Goal: Transaction & Acquisition: Purchase product/service

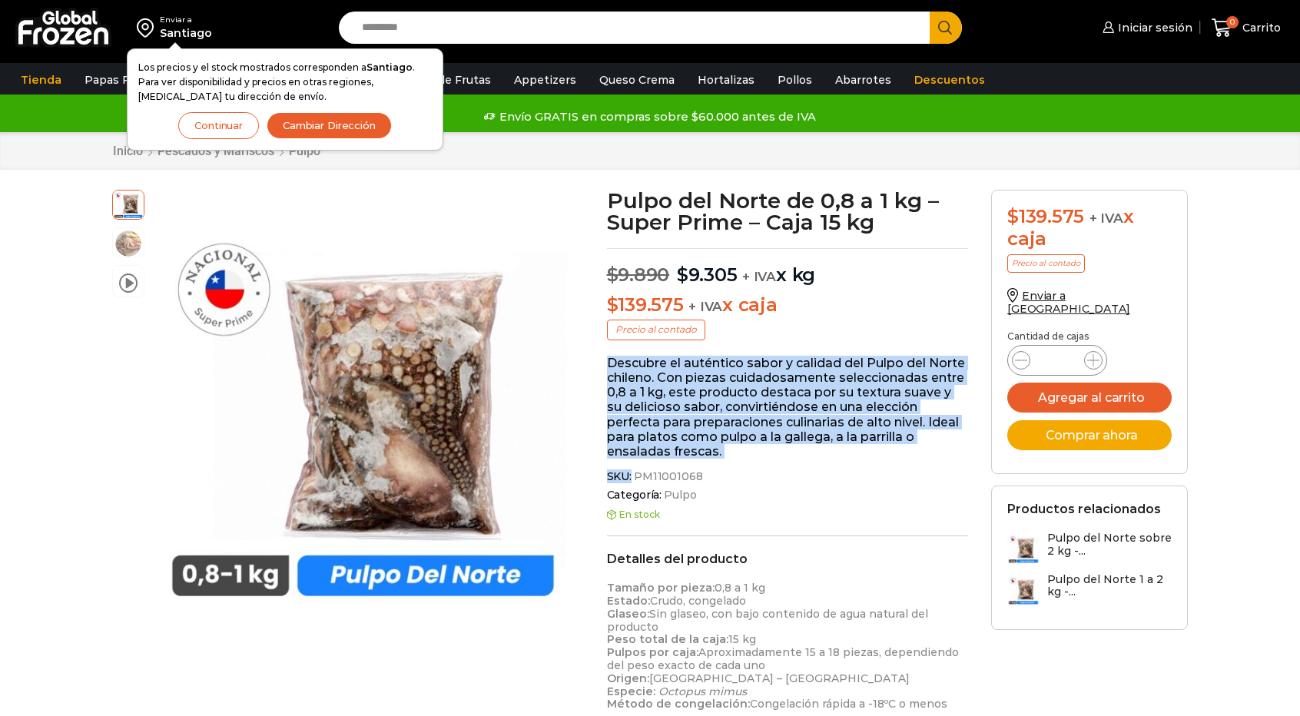
drag, startPoint x: 824, startPoint y: 337, endPoint x: 809, endPoint y: 468, distance: 132.2
click at [809, 468] on div "Pulpo del Norte de 0,8 a 1 kg – Super Prime – Caja 15 kg $ 9.890 Original price…" at bounding box center [788, 645] width 385 height 910
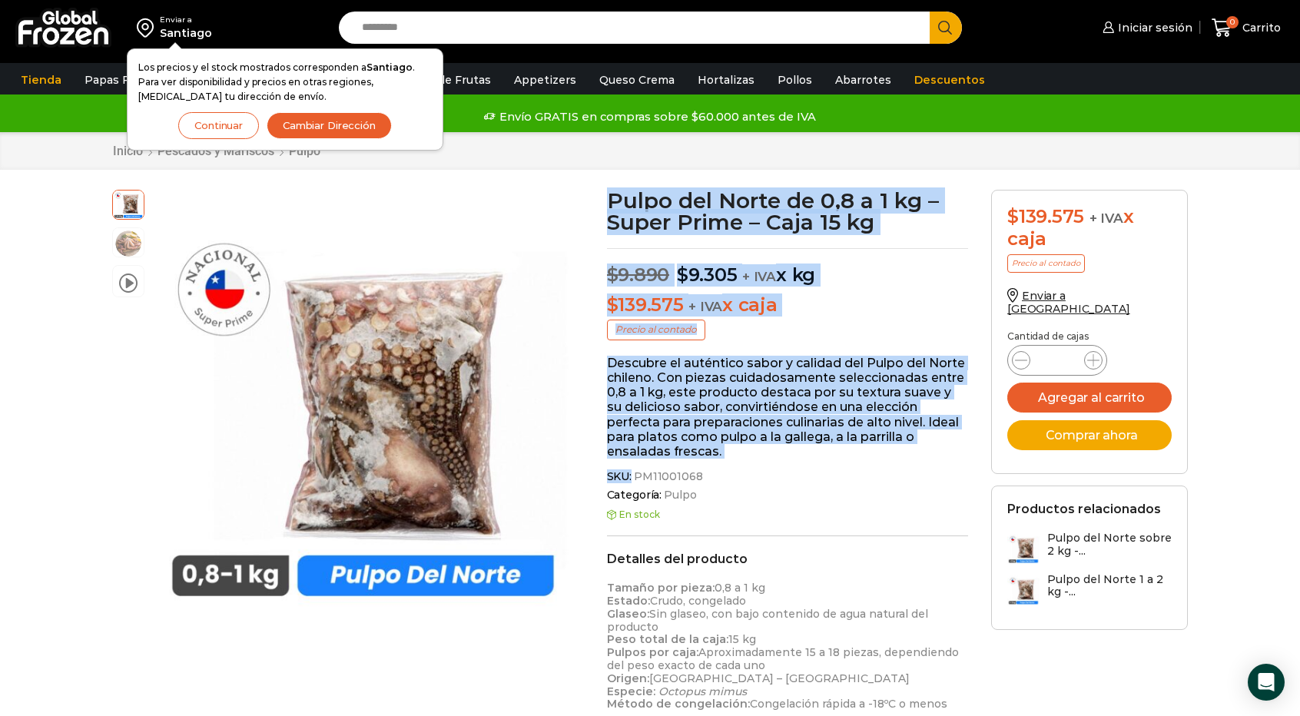
drag, startPoint x: 809, startPoint y: 461, endPoint x: 613, endPoint y: 202, distance: 324.3
click at [613, 202] on div "Pulpo del Norte de 0,8 a 1 kg – Super Prime – Caja 15 kg $ 9.890 Original price…" at bounding box center [788, 645] width 385 height 910
click at [613, 202] on h1 "Pulpo del Norte de 0,8 a 1 kg – Super Prime – Caja 15 kg" at bounding box center [788, 211] width 362 height 43
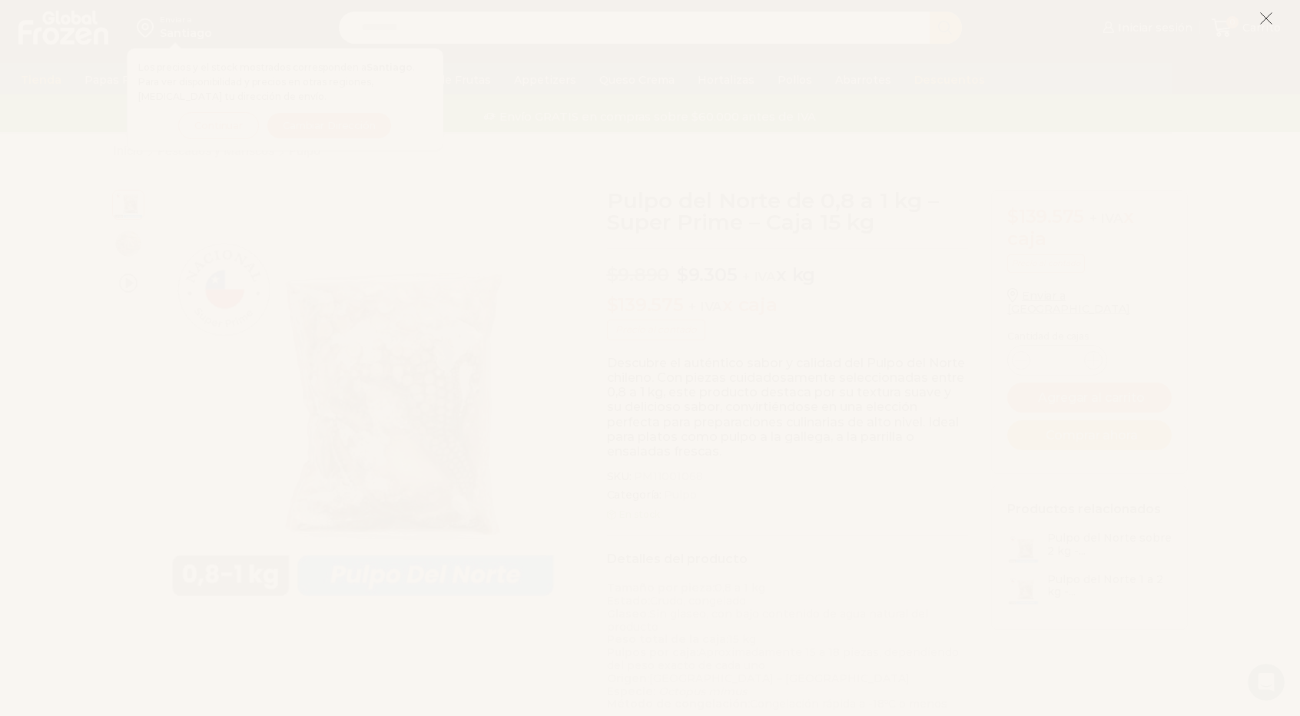
click at [1270, 21] on icon at bounding box center [1267, 19] width 14 height 14
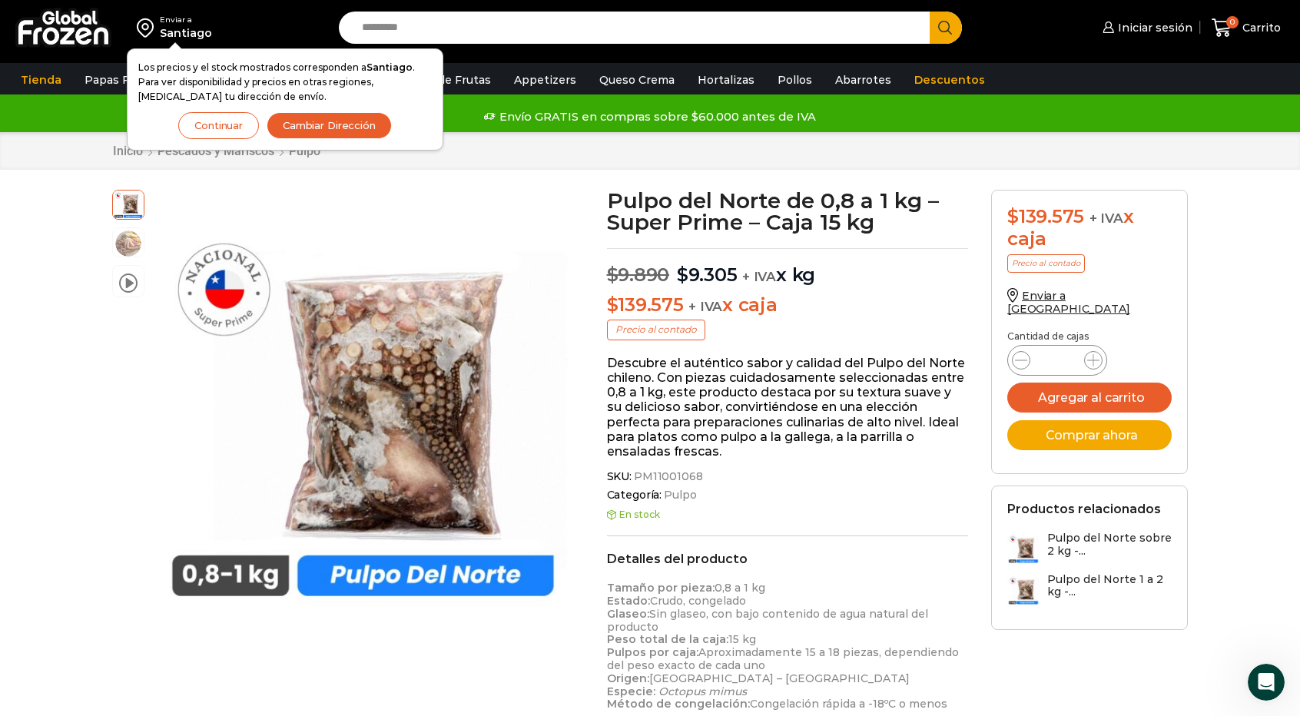
click at [241, 125] on button "Continuar" at bounding box center [218, 125] width 81 height 27
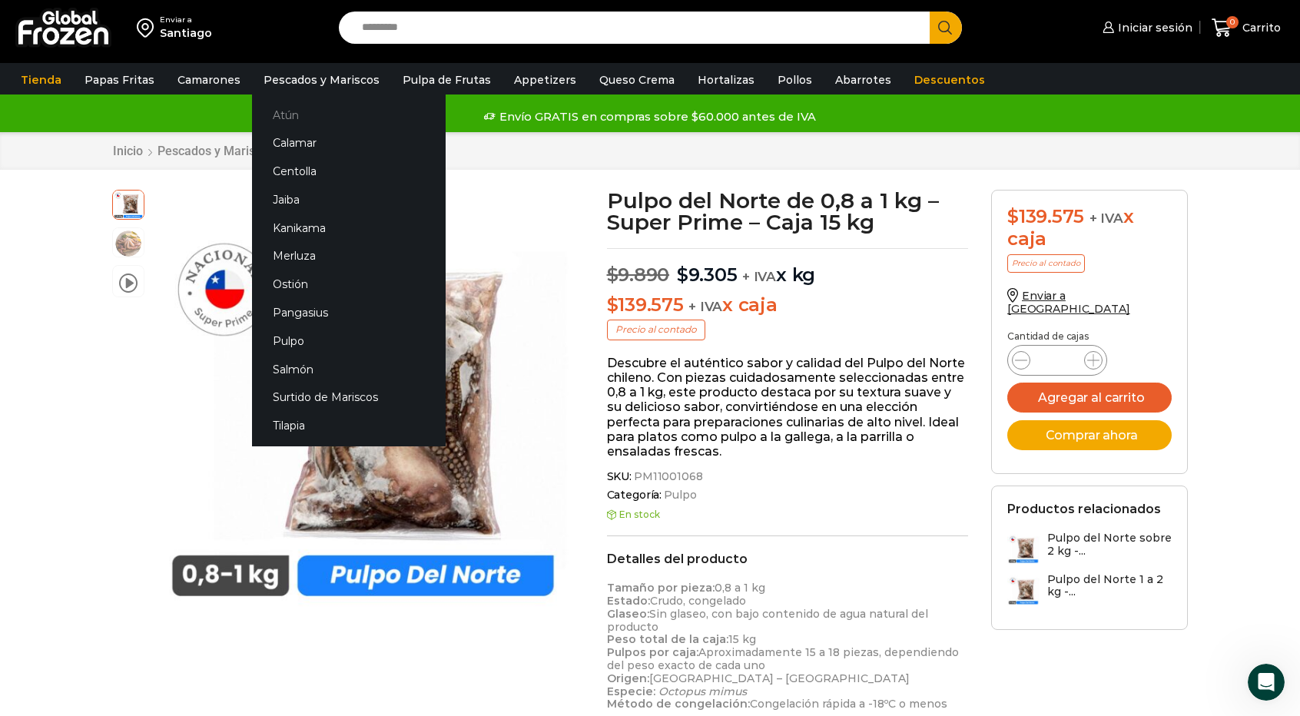
click at [297, 115] on link "Atún" at bounding box center [349, 115] width 194 height 28
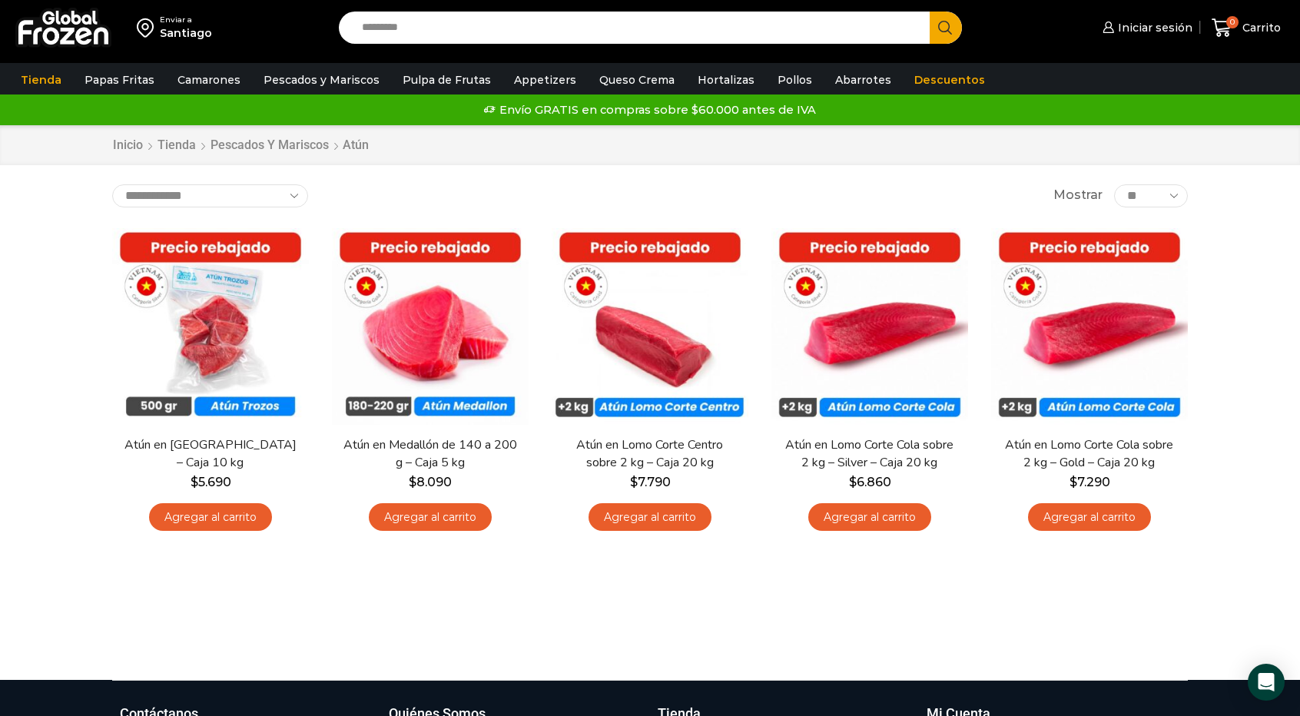
click at [1263, 371] on div "Enviar a Santiago Search input Search Iniciar sesión" at bounding box center [650, 340] width 1300 height 680
click at [677, 589] on div "**********" at bounding box center [650, 402] width 1099 height 437
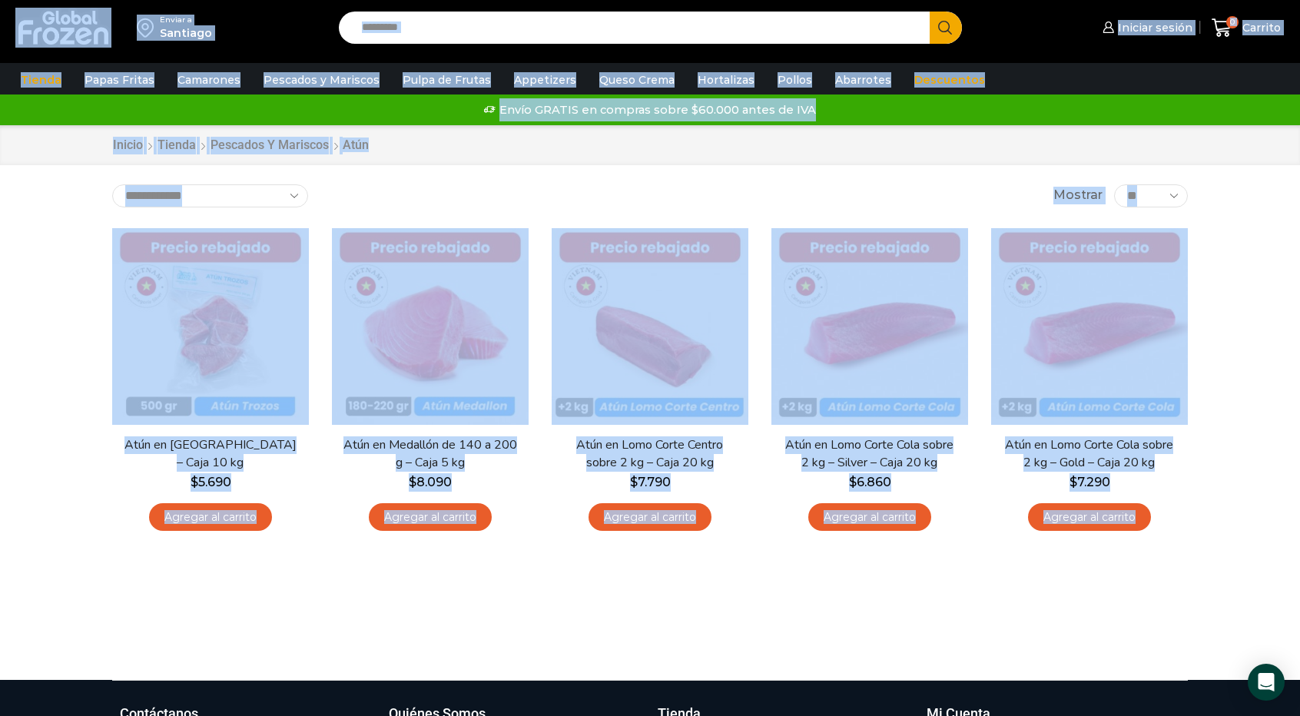
drag, startPoint x: 6, startPoint y: 4, endPoint x: 1273, endPoint y: 573, distance: 1388.4
click at [1273, 573] on div "Enviar a Santiago Search input Search Iniciar sesión" at bounding box center [650, 340] width 1300 height 680
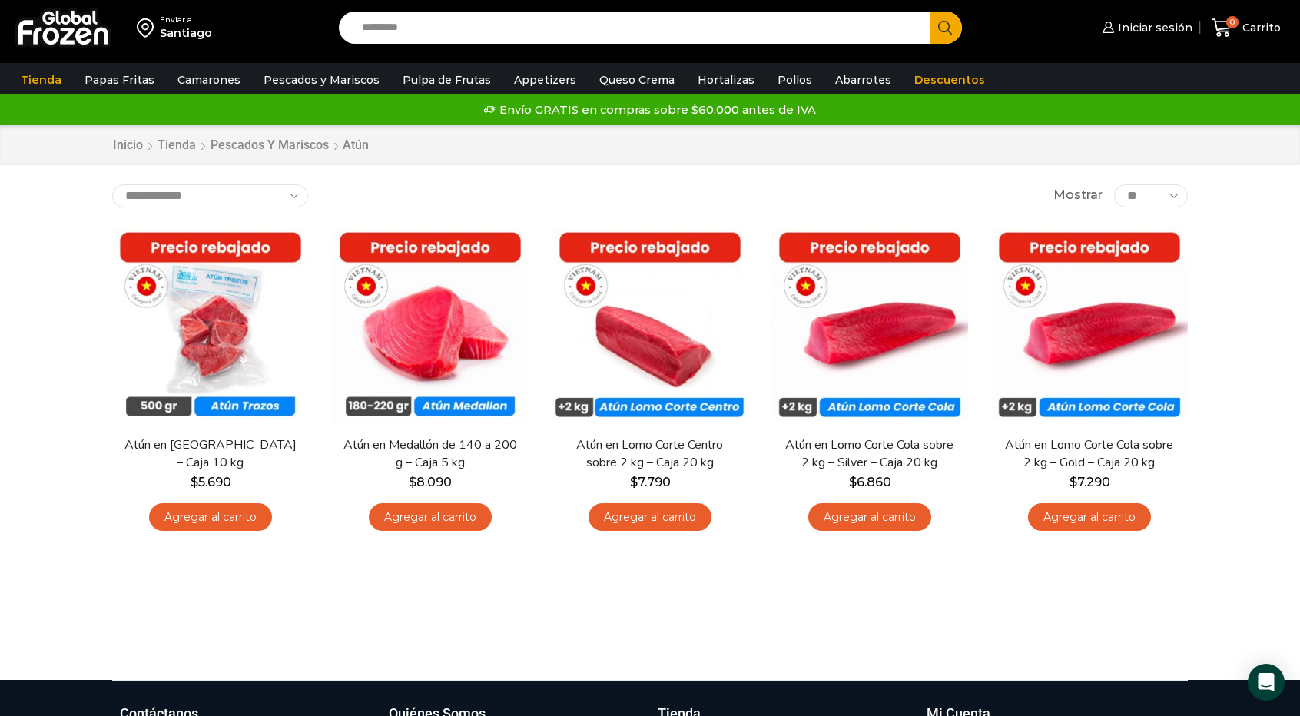
click at [1273, 573] on div "Enviar a Santiago Search input Search Iniciar sesión" at bounding box center [650, 340] width 1300 height 680
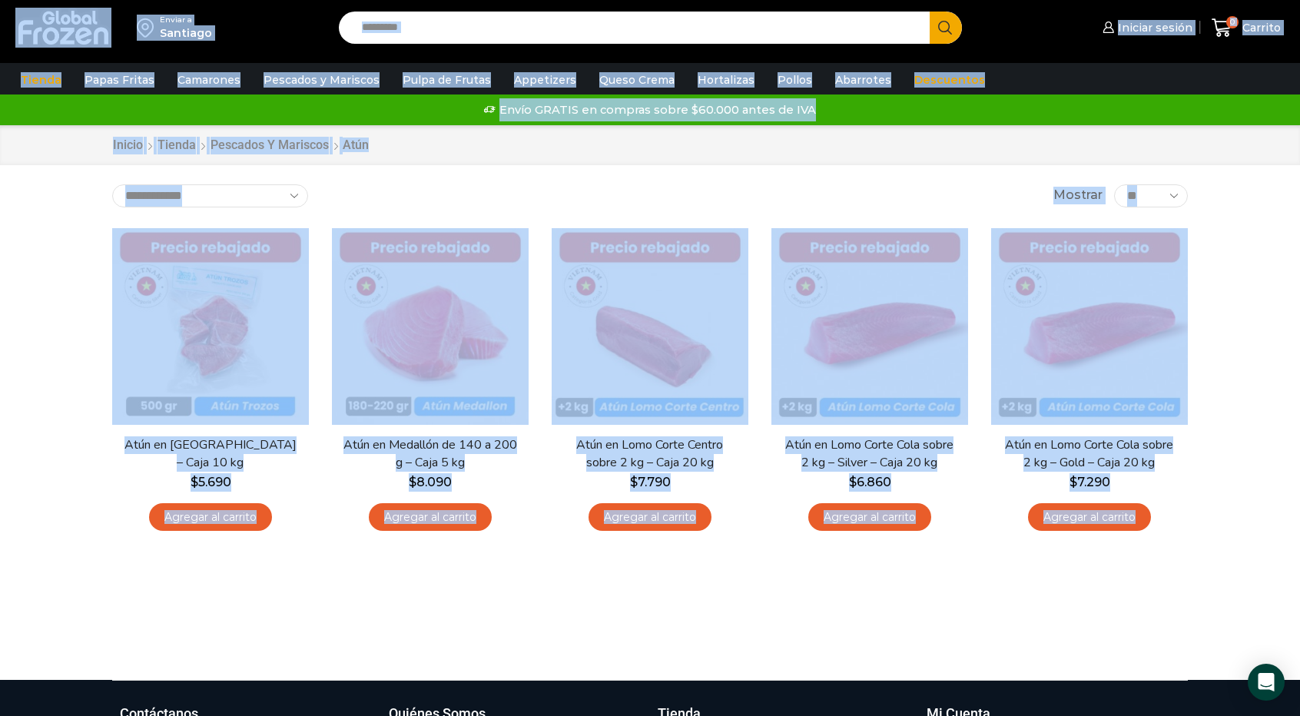
drag, startPoint x: 1248, startPoint y: 584, endPoint x: 23, endPoint y: 21, distance: 1348.4
click at [23, 21] on div "Enviar a Santiago Search input Search Iniciar sesión" at bounding box center [650, 340] width 1300 height 680
click at [8, 18] on div "Enviar a Santiago" at bounding box center [166, 27] width 316 height 55
drag, startPoint x: 6, startPoint y: 18, endPoint x: 1251, endPoint y: 574, distance: 1363.7
click at [1251, 574] on div "Enviar a Santiago Search input Search Iniciar sesión" at bounding box center [650, 340] width 1300 height 680
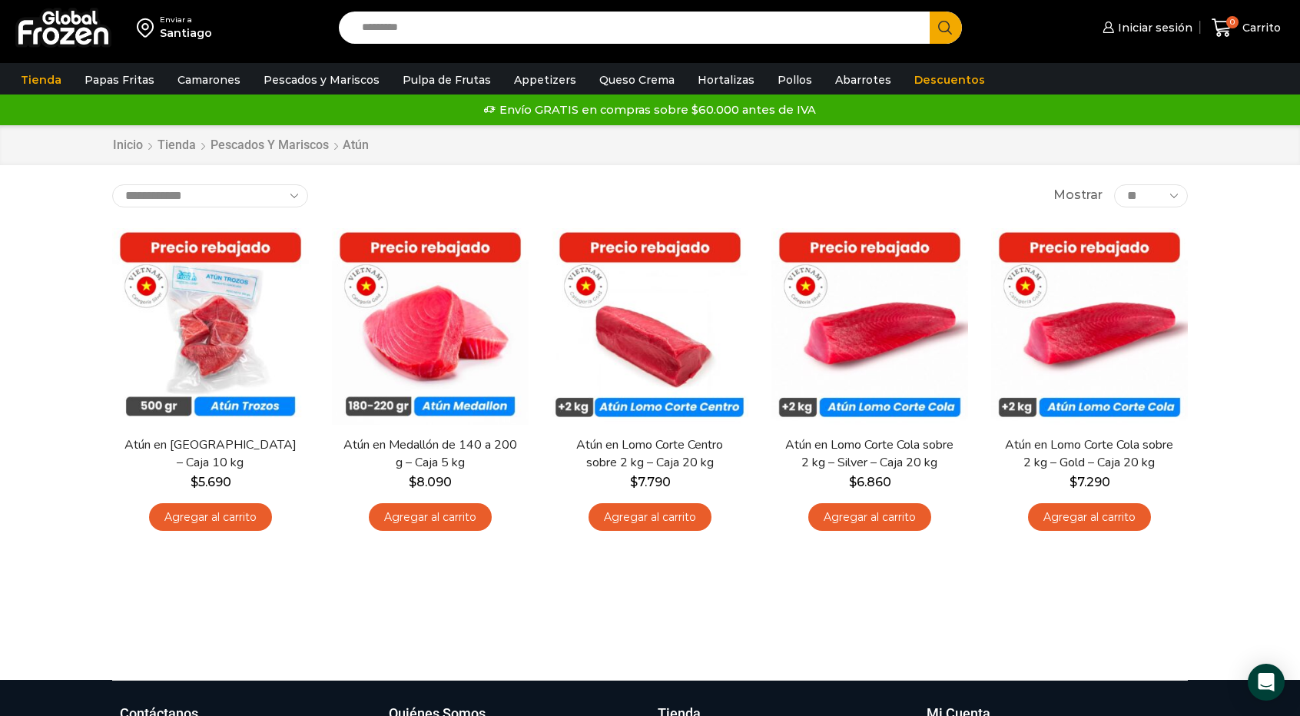
click at [1251, 574] on div "Enviar a Santiago Search input Search Iniciar sesión" at bounding box center [650, 340] width 1300 height 680
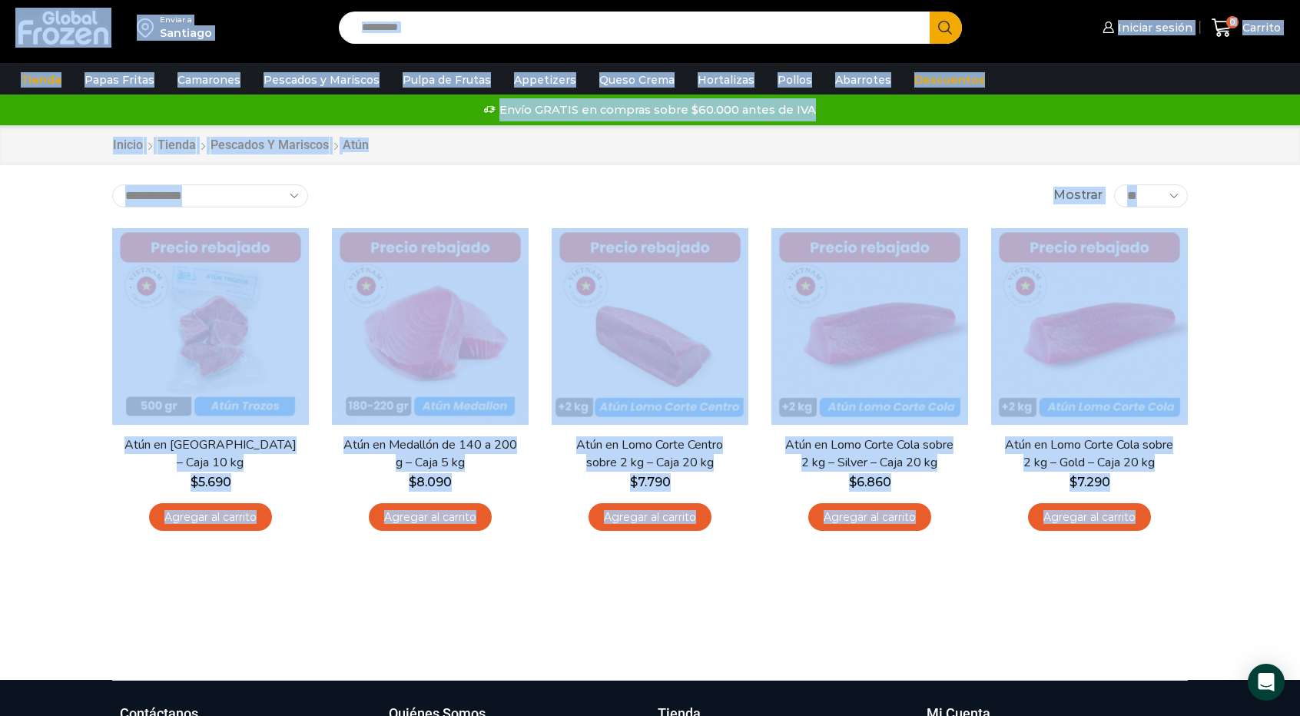
drag, startPoint x: 1251, startPoint y: 574, endPoint x: 29, endPoint y: 4, distance: 1348.5
click at [29, 4] on div "Enviar a Santiago Search input Search Iniciar sesión" at bounding box center [650, 340] width 1300 height 680
click at [533, 197] on div "**********" at bounding box center [650, 195] width 1076 height 23
